Goal: Task Accomplishment & Management: Complete application form

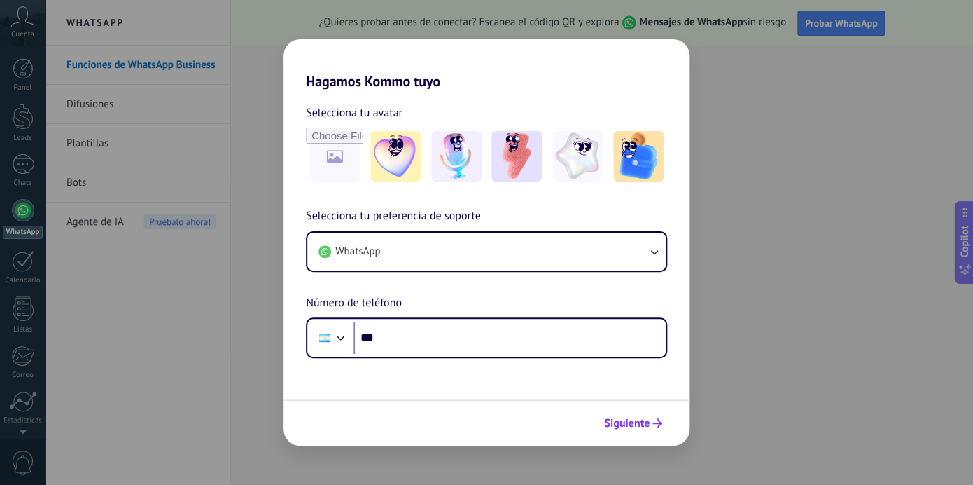
click at [632, 425] on span "Siguiente" at bounding box center [627, 423] width 46 height 10
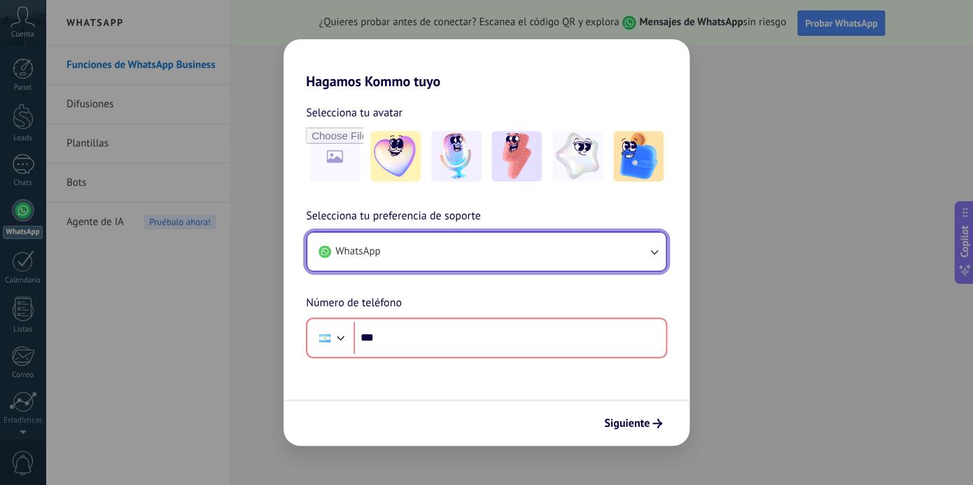
click at [654, 256] on icon "button" at bounding box center [654, 251] width 14 height 14
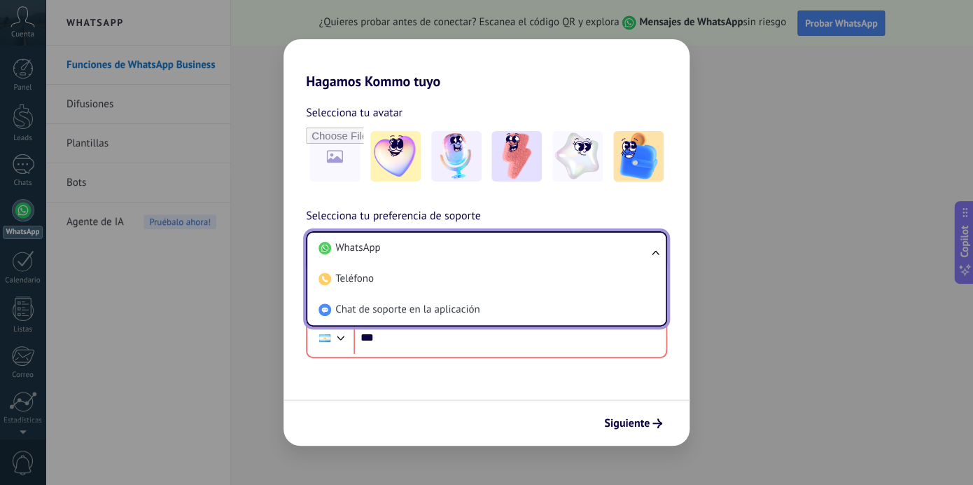
click at [654, 256] on ul "WhatsApp Teléfono Chat de soporte en la aplicación" at bounding box center [486, 278] width 361 height 95
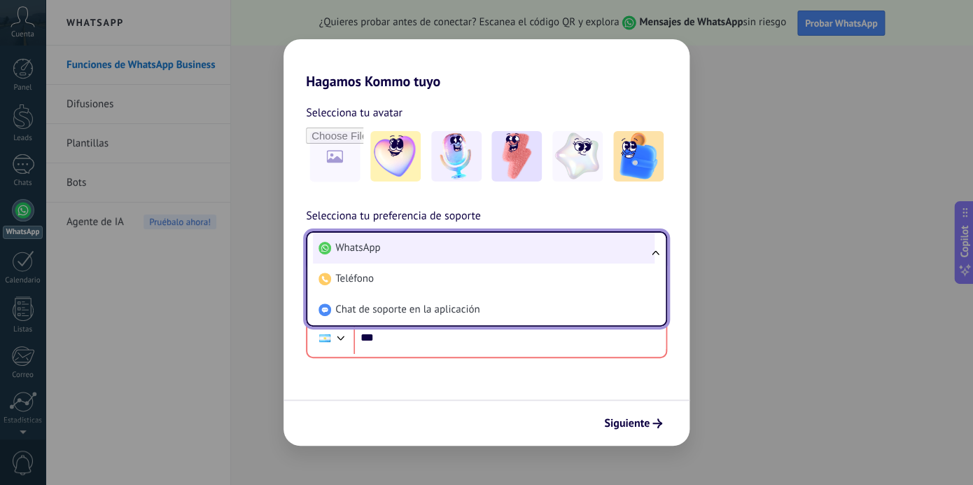
click at [613, 251] on li "WhatsApp" at bounding box center [484, 247] width 342 height 31
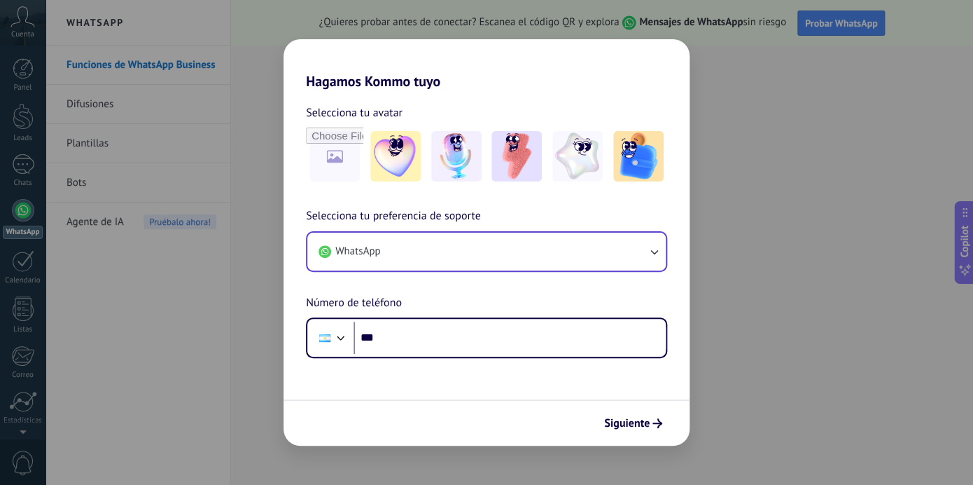
click at [511, 389] on form "Selecciona tu avatar Selecciona tu preferencia de soporte WhatsApp Número de te…" at bounding box center [487, 268] width 406 height 356
